Goal: Use online tool/utility: Utilize a website feature to perform a specific function

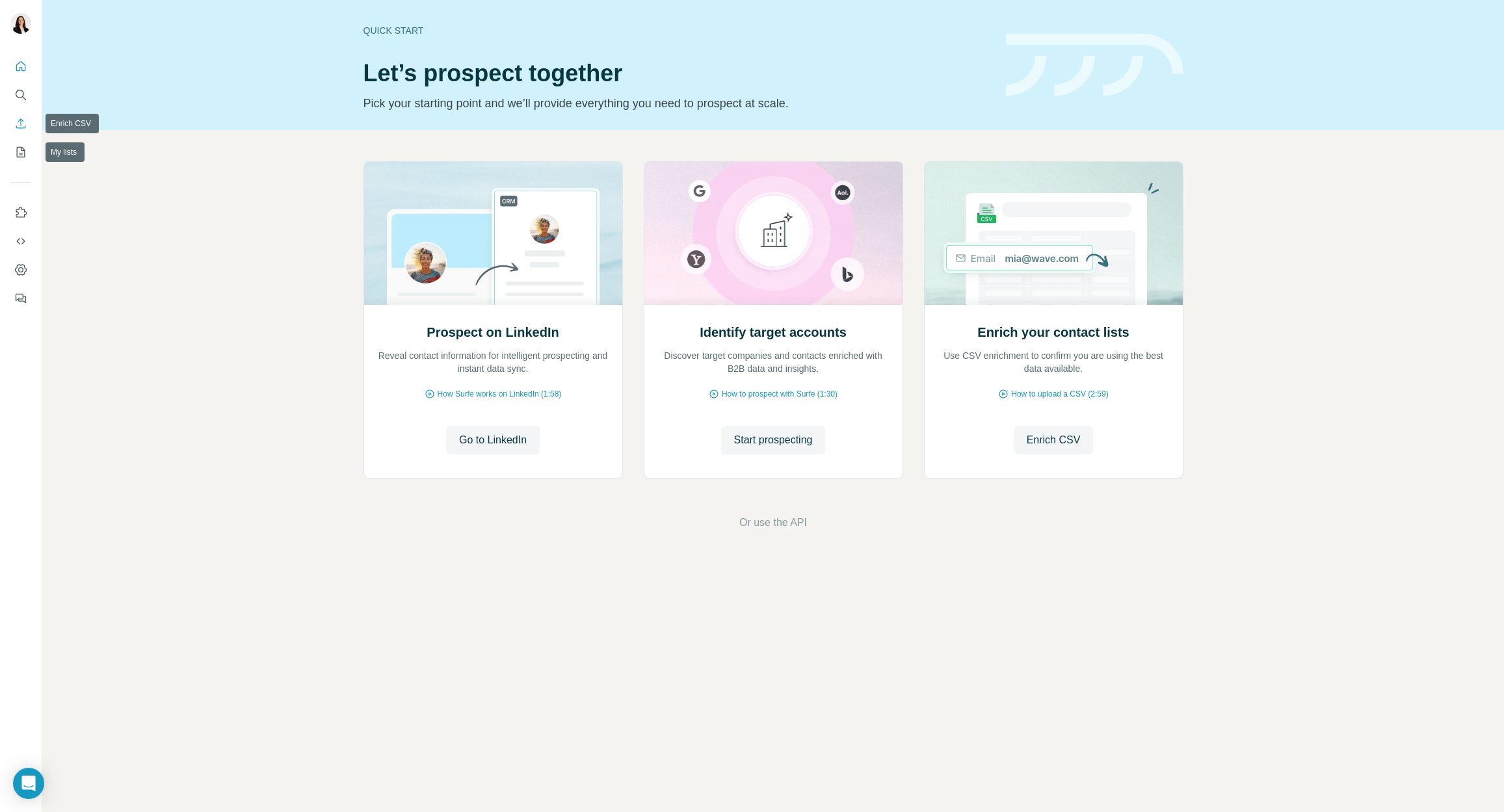
click at [24, 127] on icon "Enrich CSV" at bounding box center [21, 123] width 13 height 13
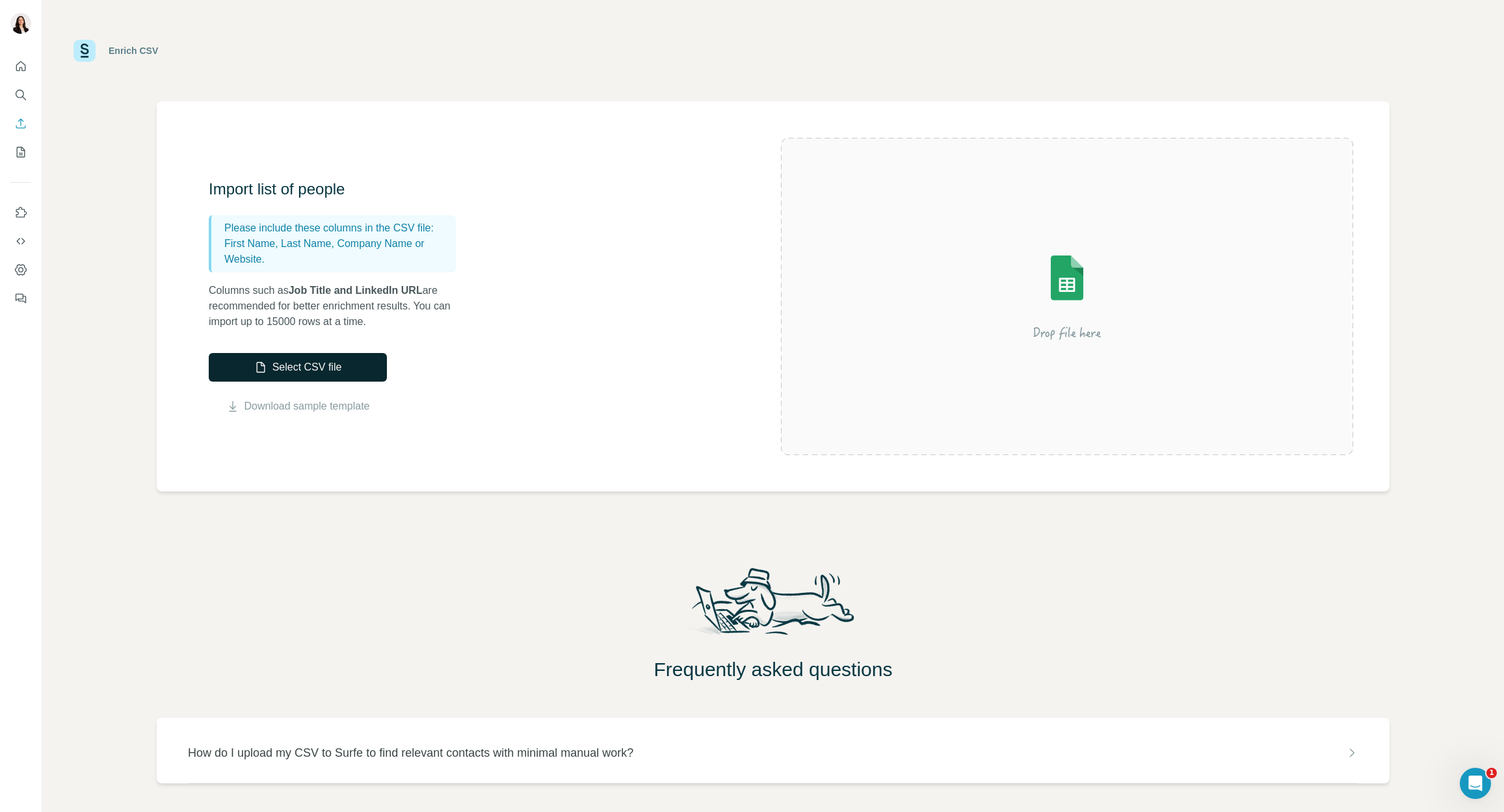
click at [263, 367] on icon "button" at bounding box center [261, 367] width 13 height 13
click at [321, 368] on button "Select CSV file" at bounding box center [298, 367] width 178 height 29
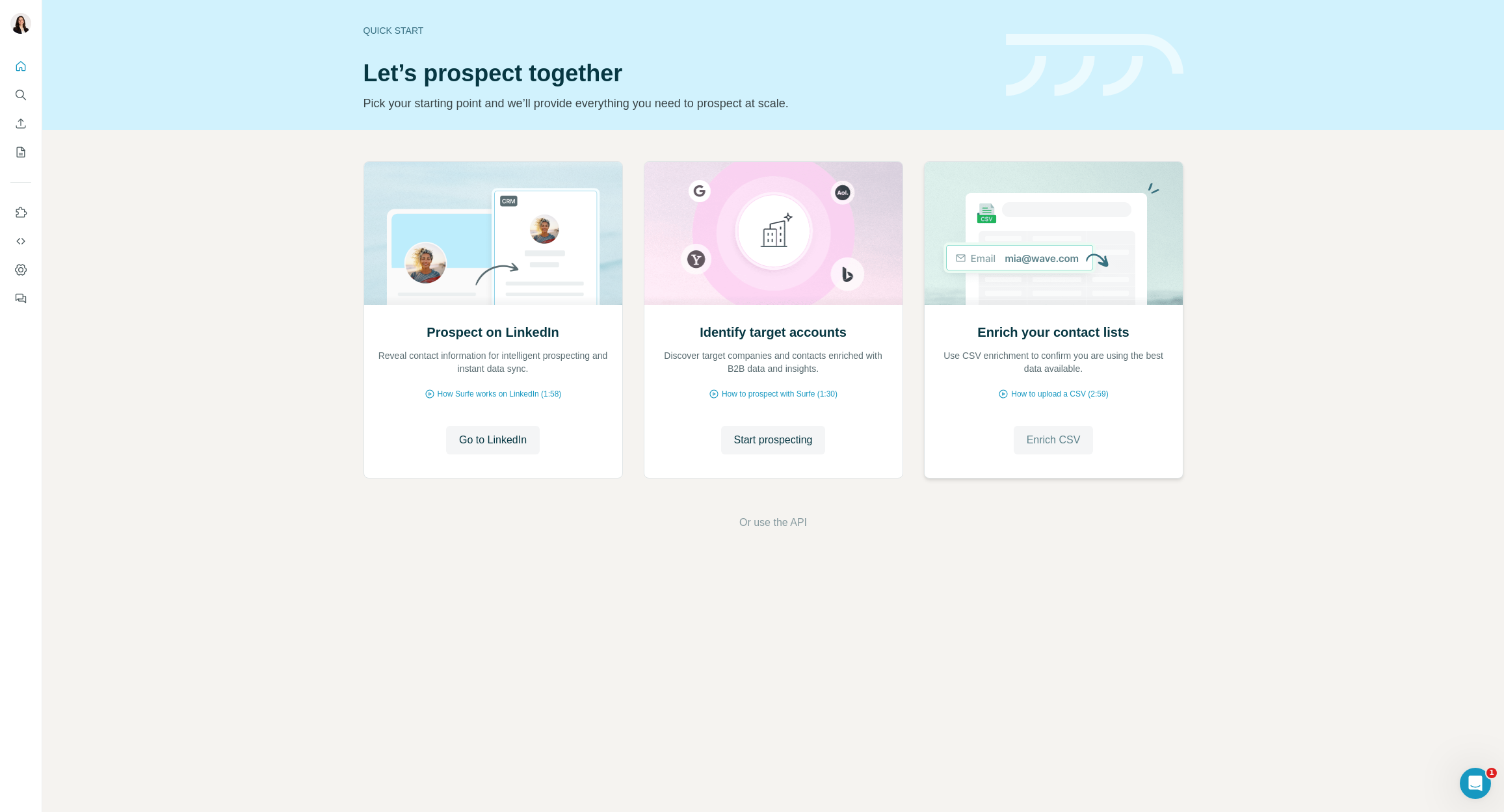
click at [1048, 445] on span "Enrich CSV" at bounding box center [1054, 440] width 54 height 16
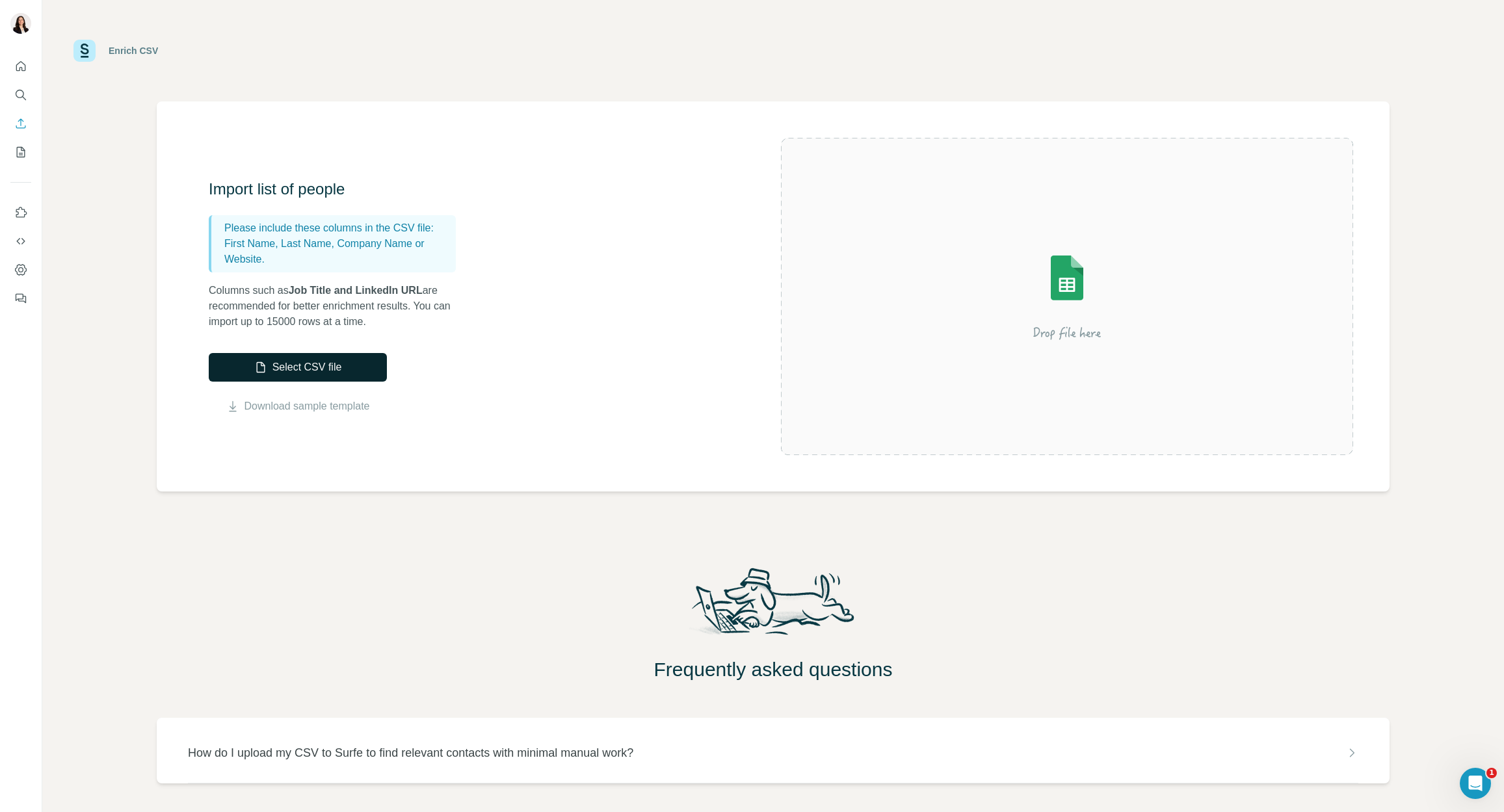
click at [309, 360] on button "Select CSV file" at bounding box center [298, 367] width 178 height 29
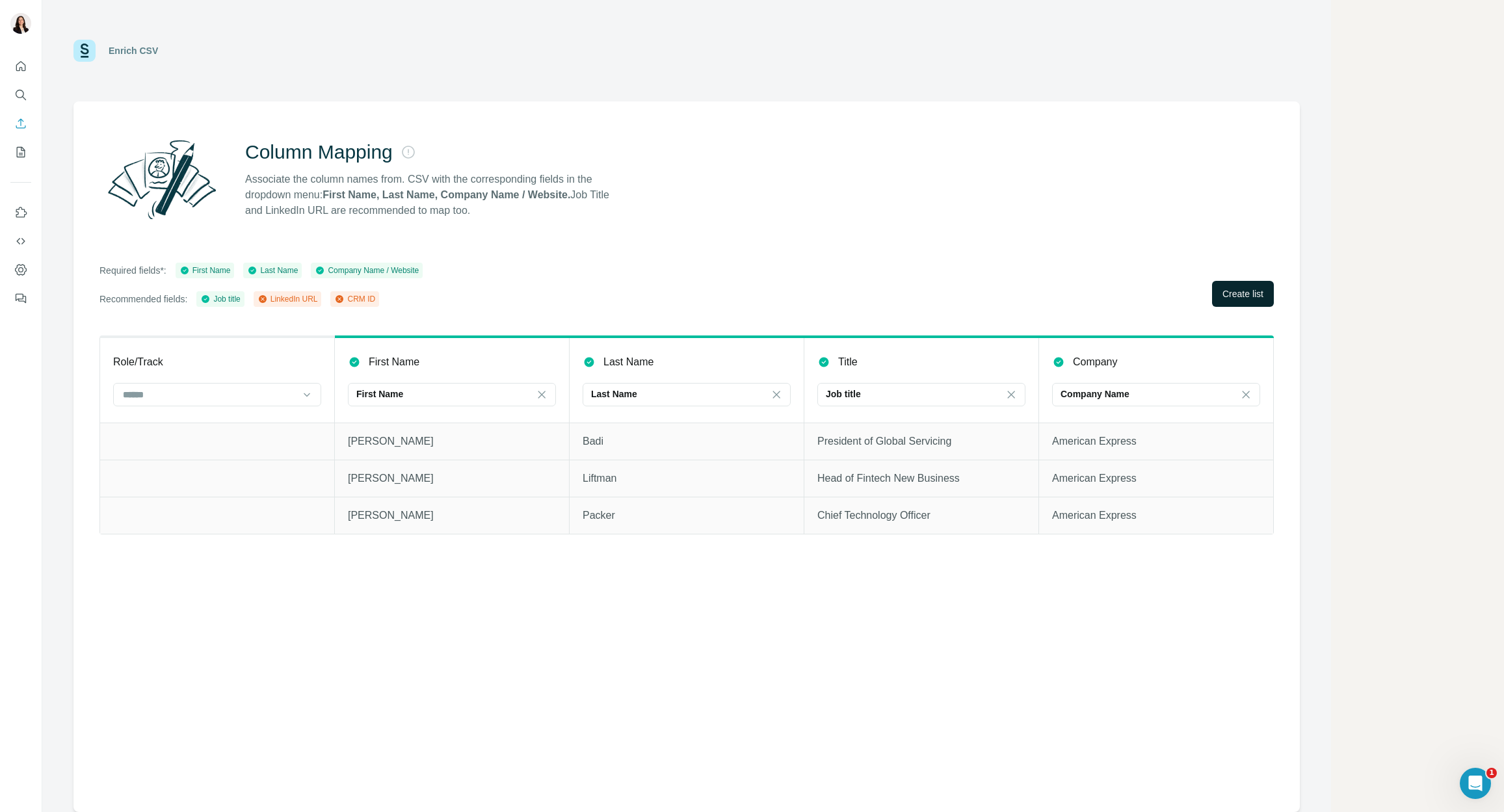
click at [1232, 283] on button "Create list" at bounding box center [1243, 294] width 62 height 26
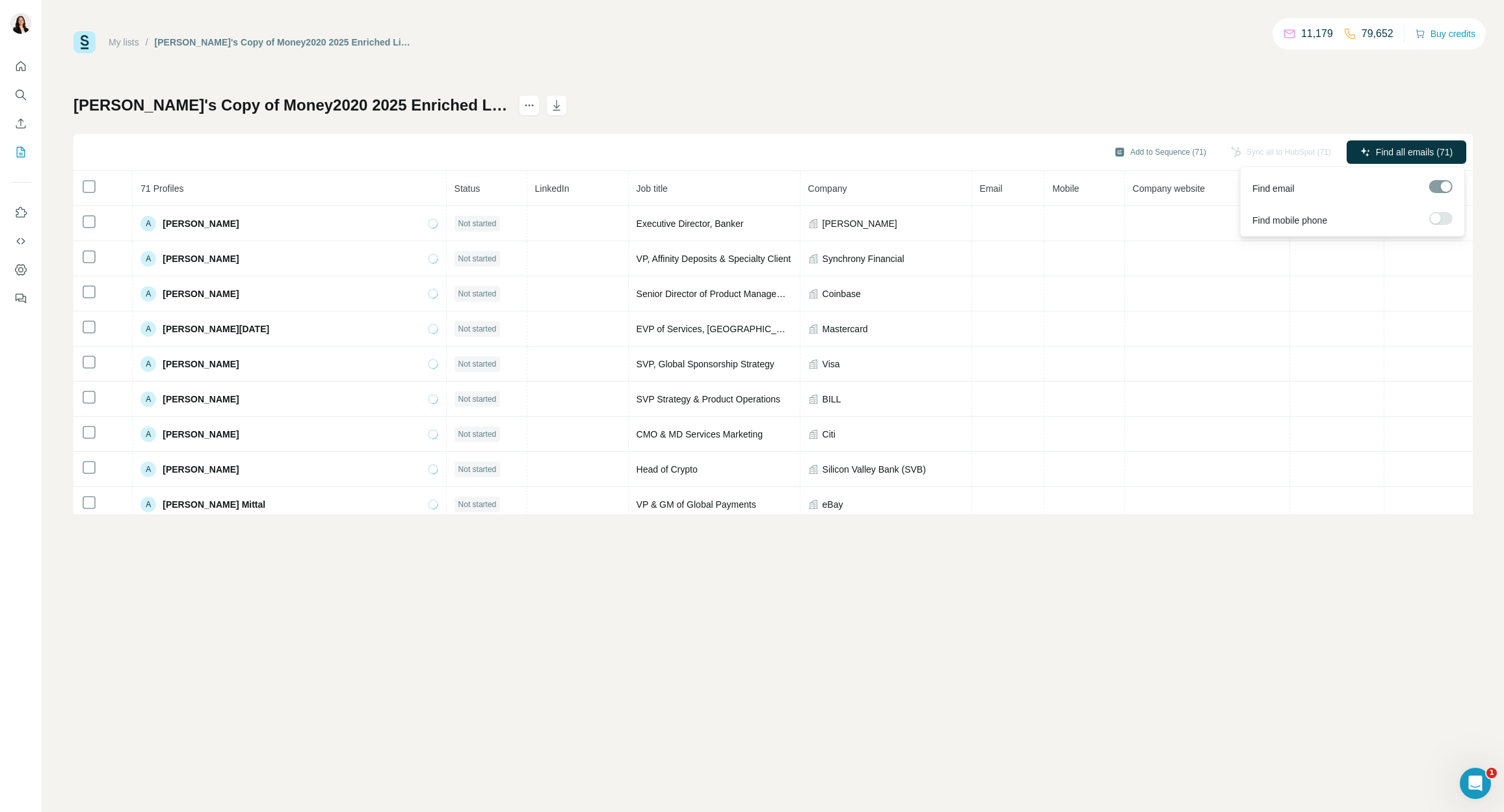
click at [1443, 219] on label at bounding box center [1441, 219] width 23 height 13
click at [1430, 151] on span "Find all emails & mobiles (71)" at bounding box center [1392, 152] width 120 height 13
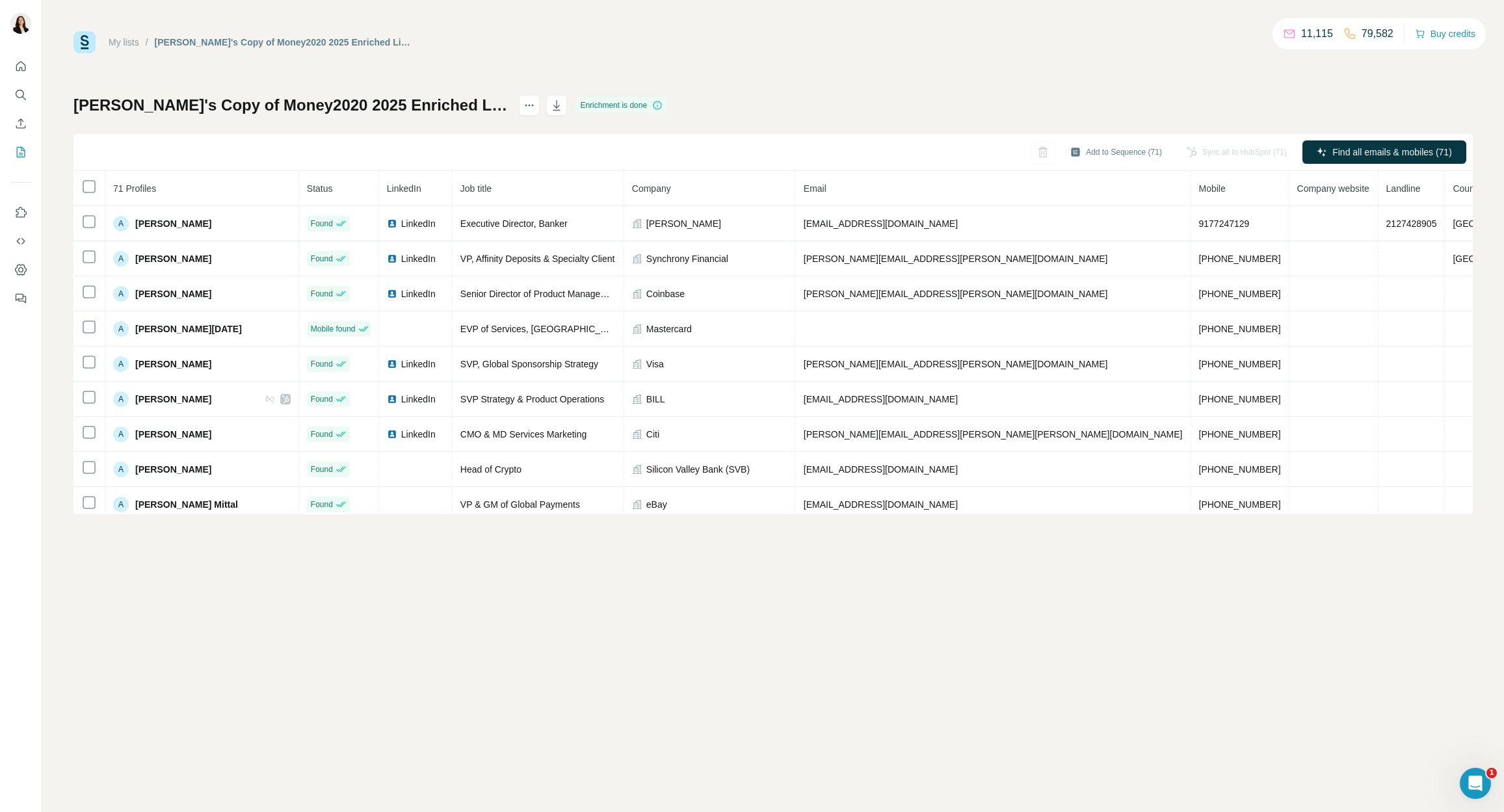
click at [783, 126] on div "[PERSON_NAME]'s Copy of Money2020 2025 Enriched List - Sheet19 (1) Enrichment i…" at bounding box center [773, 305] width 1400 height 419
click at [563, 101] on icon "button" at bounding box center [556, 105] width 13 height 13
click at [563, 104] on icon "button" at bounding box center [556, 105] width 13 height 13
